Goal: Task Accomplishment & Management: Manage account settings

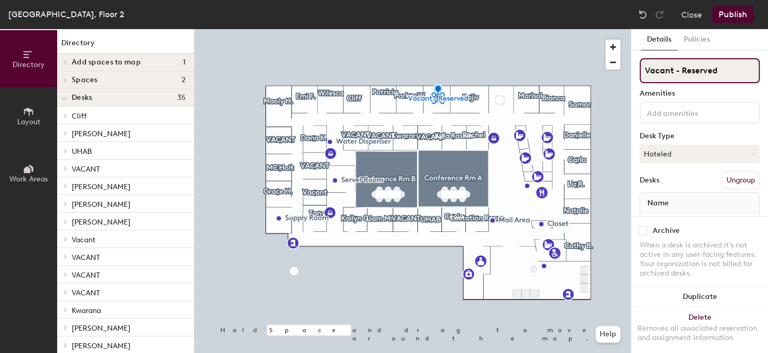
click at [693, 68] on input "Vacant - Reserved" at bounding box center [700, 70] width 120 height 25
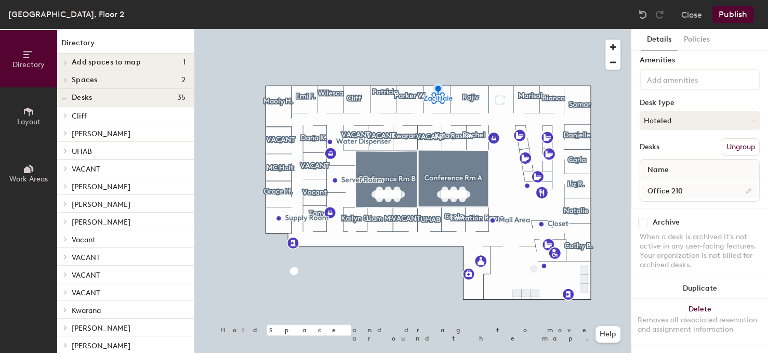
scroll to position [41, 0]
type input "[PERSON_NAME]"
click at [672, 111] on button "Hoteled" at bounding box center [700, 120] width 120 height 19
click at [670, 145] on div "Assigned" at bounding box center [692, 153] width 104 height 16
click at [663, 164] on span "Name" at bounding box center [658, 170] width 32 height 19
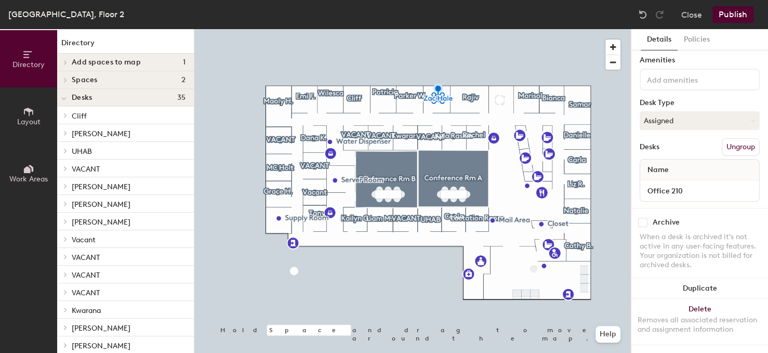
click at [733, 15] on button "Publish" at bounding box center [732, 14] width 41 height 17
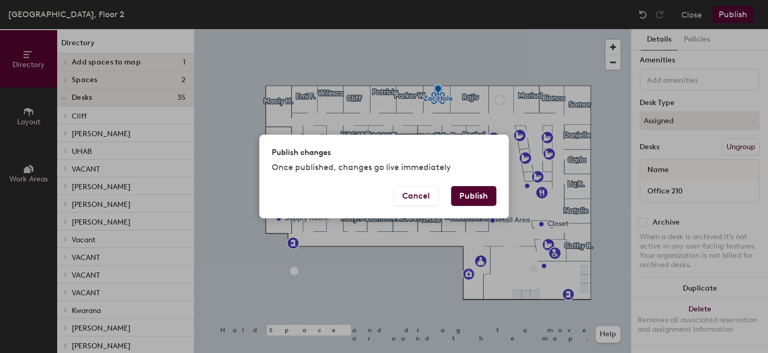
click at [478, 193] on button "Publish" at bounding box center [473, 196] width 45 height 20
